Goal: Check status

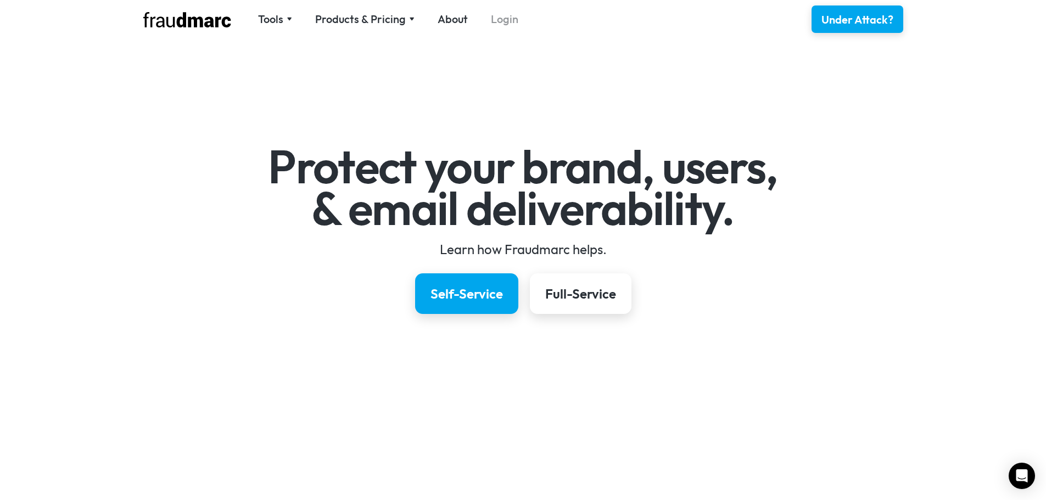
click at [507, 18] on link "Login" at bounding box center [504, 19] width 27 height 15
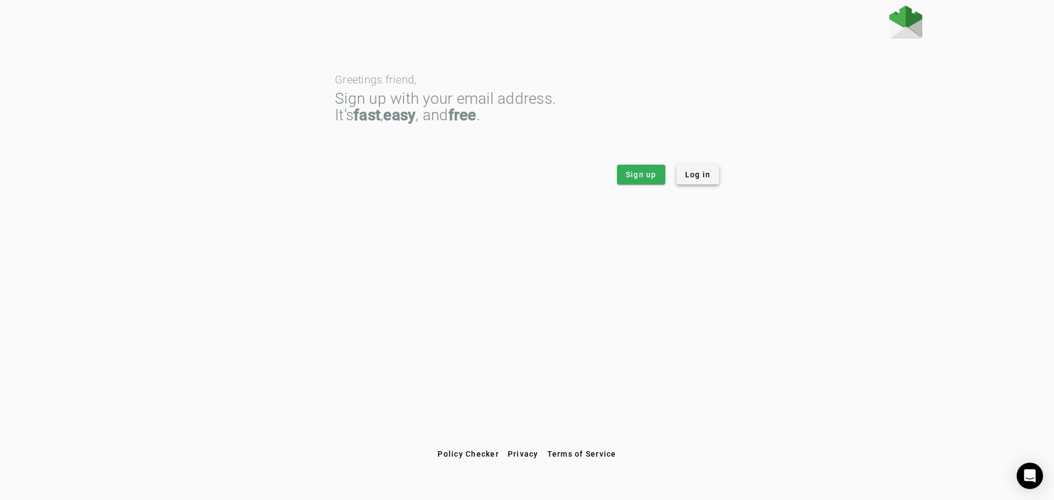
click at [694, 169] on span at bounding box center [698, 174] width 43 height 26
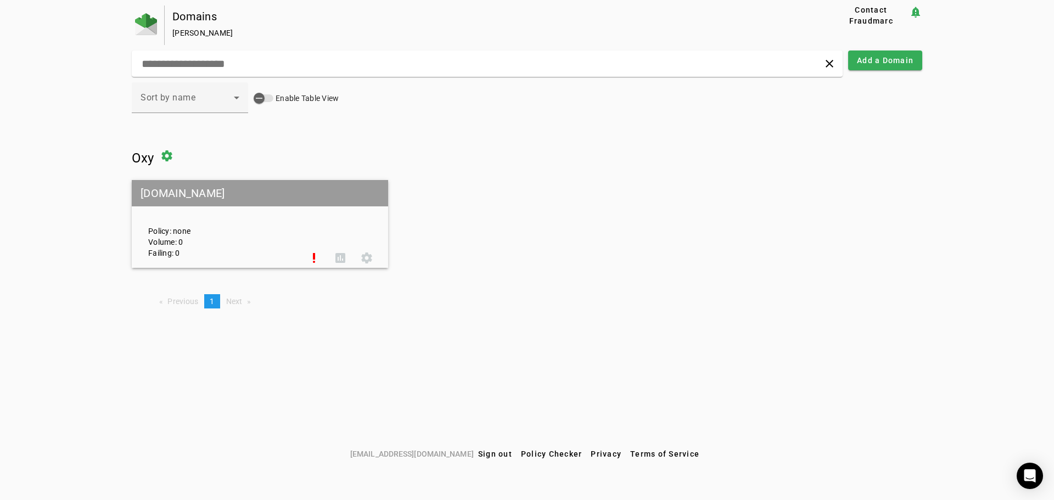
click at [155, 195] on mat-grid-tile-header "oxy.edu" at bounding box center [260, 193] width 256 height 26
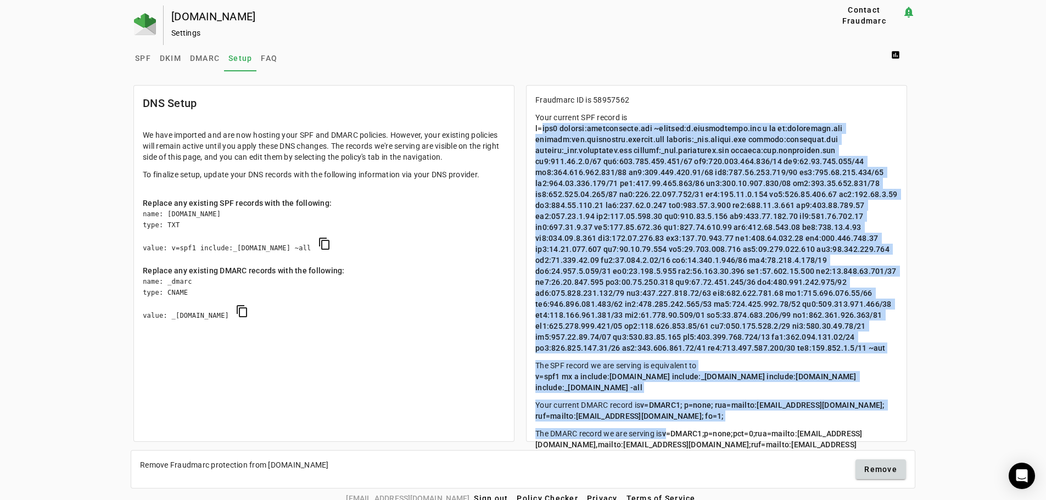
drag, startPoint x: 541, startPoint y: 126, endPoint x: 812, endPoint y: 428, distance: 406.4
click at [812, 428] on mat-card-content "Fraudmarc ID is 58957562 Your current SPF record is The SPF record we are servi…" at bounding box center [717, 291] width 380 height 411
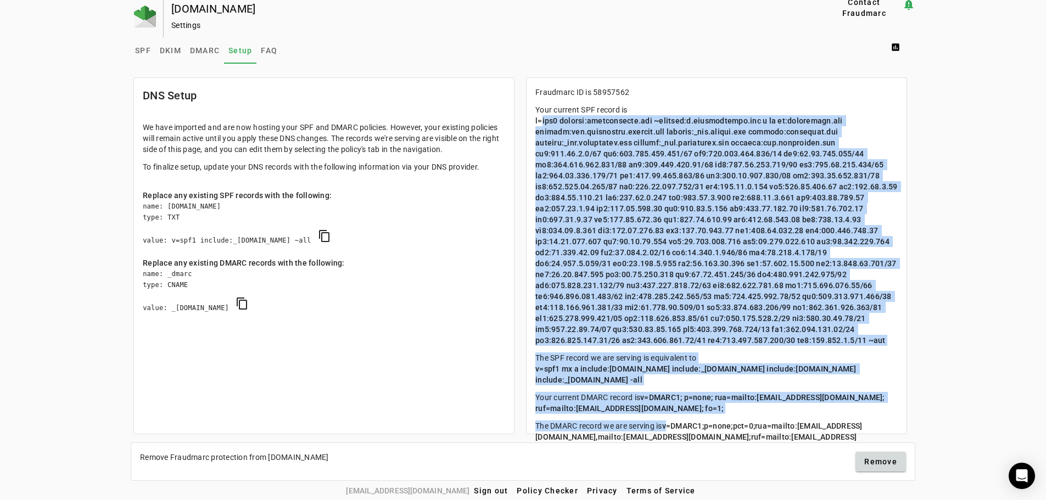
scroll to position [12, 0]
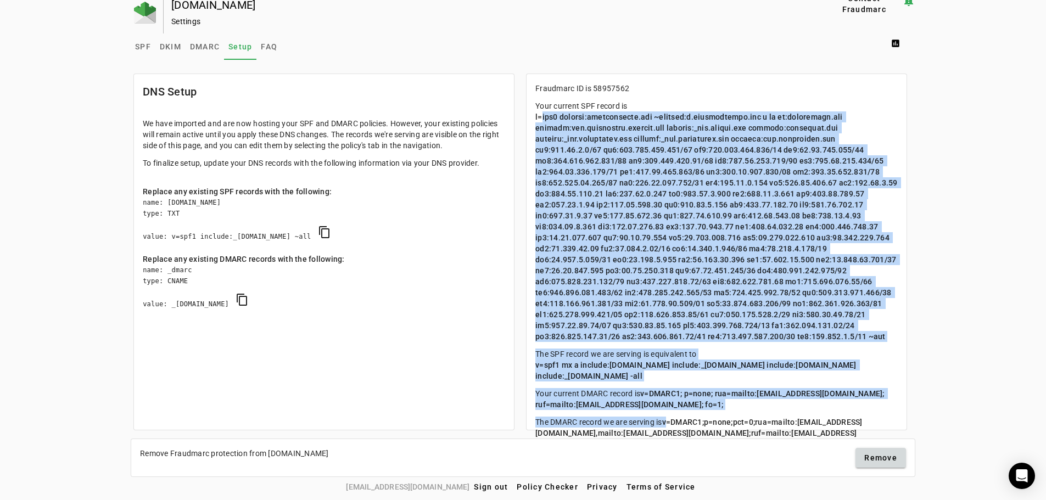
click at [741, 299] on span at bounding box center [717, 227] width 364 height 228
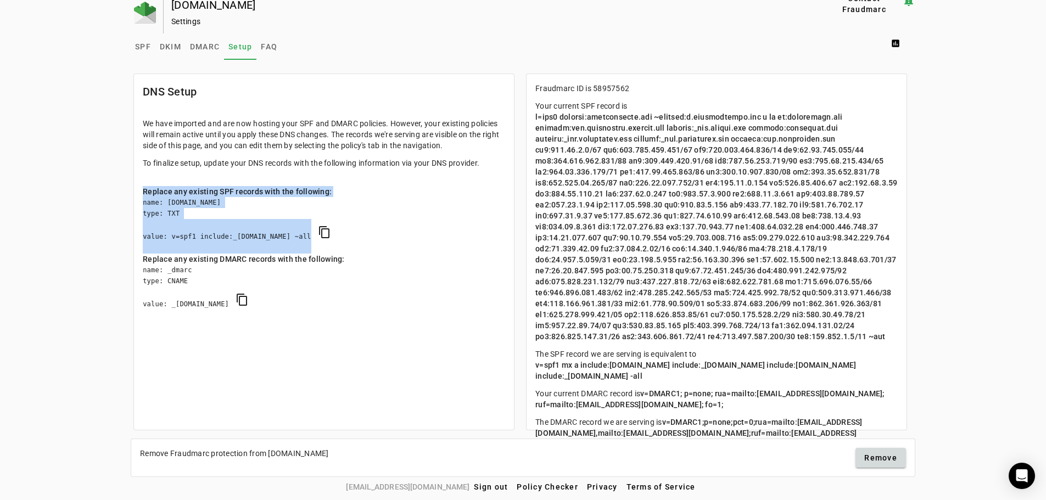
drag, startPoint x: 159, startPoint y: 191, endPoint x: 393, endPoint y: 242, distance: 239.4
click at [393, 242] on mat-card-content "We have imported and are now hosting your SPF and DMARC policies. However, your…" at bounding box center [324, 225] width 380 height 232
click at [205, 51] on span "DMARC" at bounding box center [205, 47] width 30 height 8
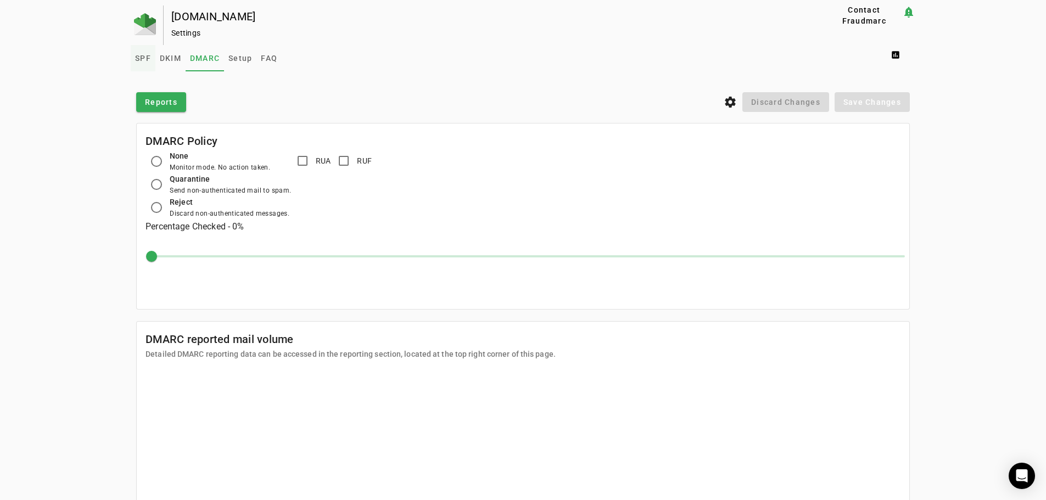
click at [138, 57] on span "SPF" at bounding box center [143, 58] width 16 height 8
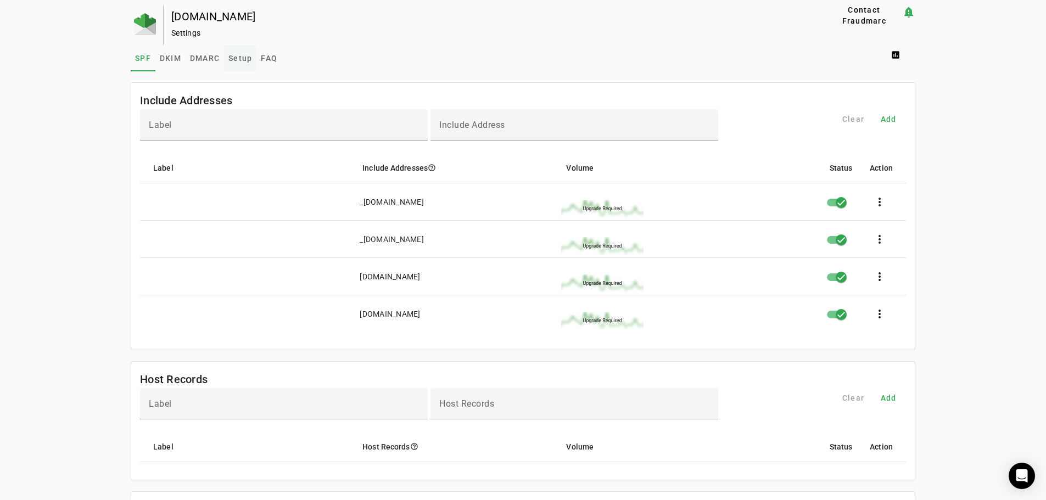
click at [233, 59] on span "Setup" at bounding box center [240, 58] width 24 height 8
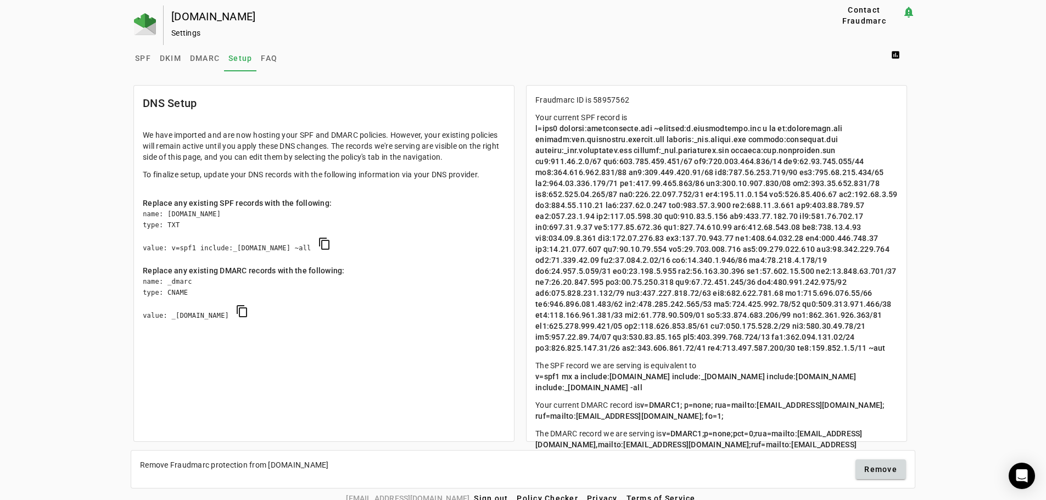
drag, startPoint x: 139, startPoint y: 247, endPoint x: 318, endPoint y: 243, distance: 178.5
click at [318, 243] on div "name: oxy.edu type: TXT value: v=spf1 include:_s58957562.fdmarc.net ~all conten…" at bounding box center [324, 237] width 362 height 57
click at [315, 301] on div "name: _dmarc type: CNAME value: _d58957562.fdmarc.net content_copy" at bounding box center [324, 304] width 362 height 57
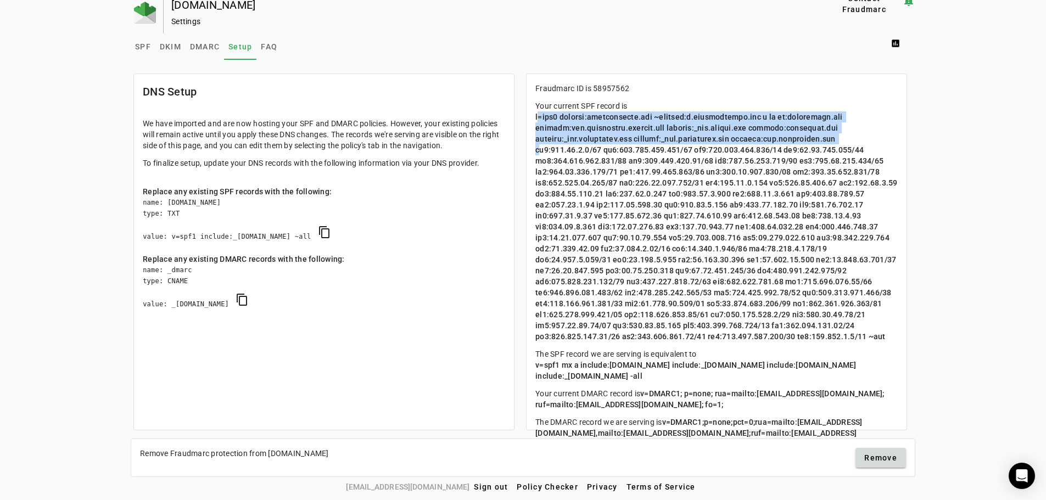
drag, startPoint x: 836, startPoint y: 138, endPoint x: 538, endPoint y: 114, distance: 299.2
click at [538, 114] on span at bounding box center [717, 227] width 364 height 228
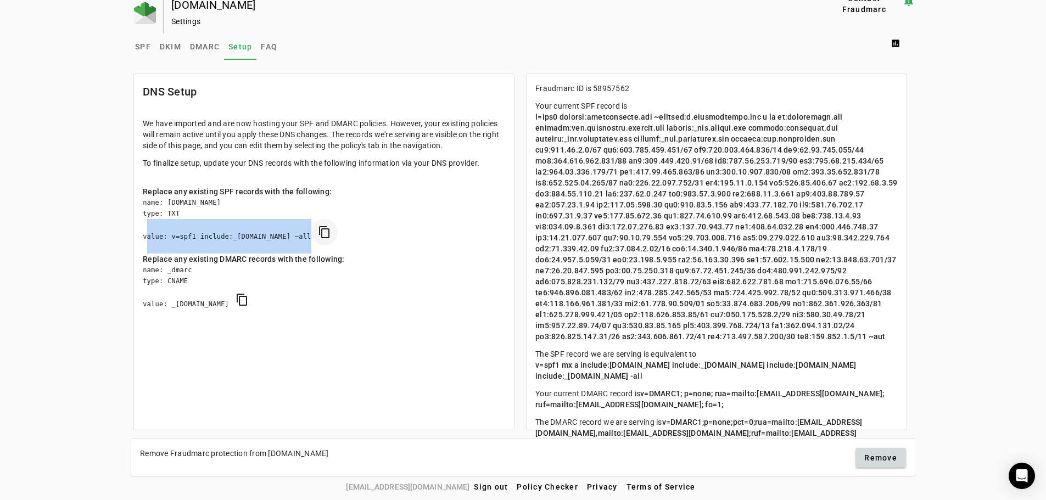
drag, startPoint x: 138, startPoint y: 238, endPoint x: 331, endPoint y: 243, distance: 193.3
click at [331, 243] on mat-card-content "We have imported and are now hosting your SPF and DMARC policies. However, your…" at bounding box center [324, 225] width 380 height 232
drag, startPoint x: 594, startPoint y: 163, endPoint x: 804, endPoint y: 338, distance: 273.4
click at [804, 338] on mat-card-content "Fraudmarc ID is 58957562 Your current SPF record is The SPF record we are servi…" at bounding box center [717, 279] width 380 height 411
click at [926, 141] on div "oxy.edu Settings Contact Fraudmarc notification_important Settings SPF DKIM DMA…" at bounding box center [523, 235] width 1046 height 483
